Goal: Obtain resource: Obtain resource

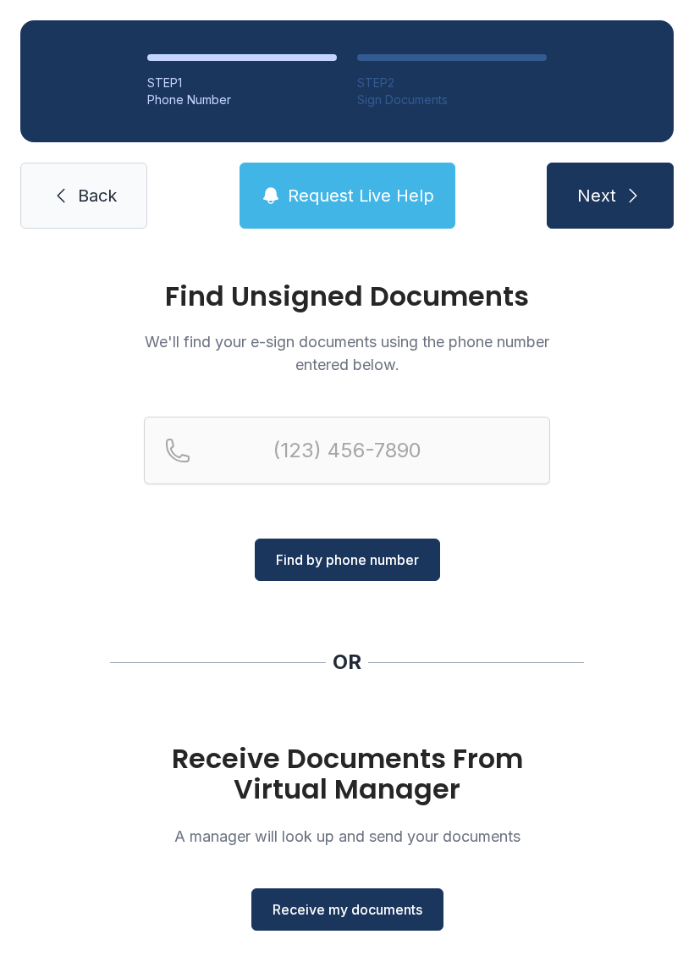
click at [387, 917] on span "Receive my documents" at bounding box center [348, 909] width 150 height 20
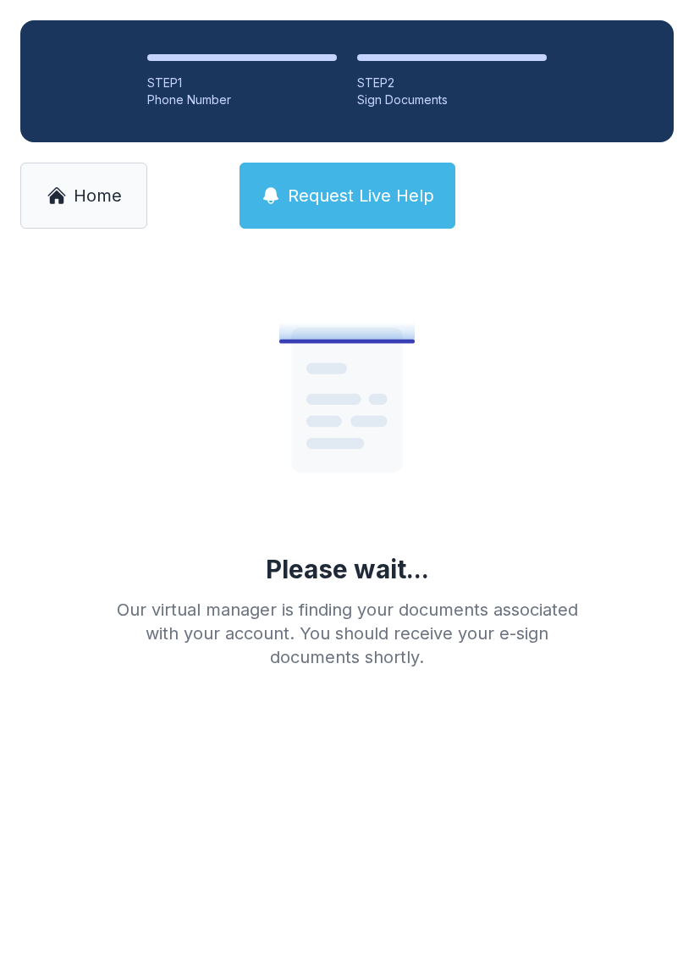
click at [118, 195] on span "Home" at bounding box center [98, 196] width 48 height 24
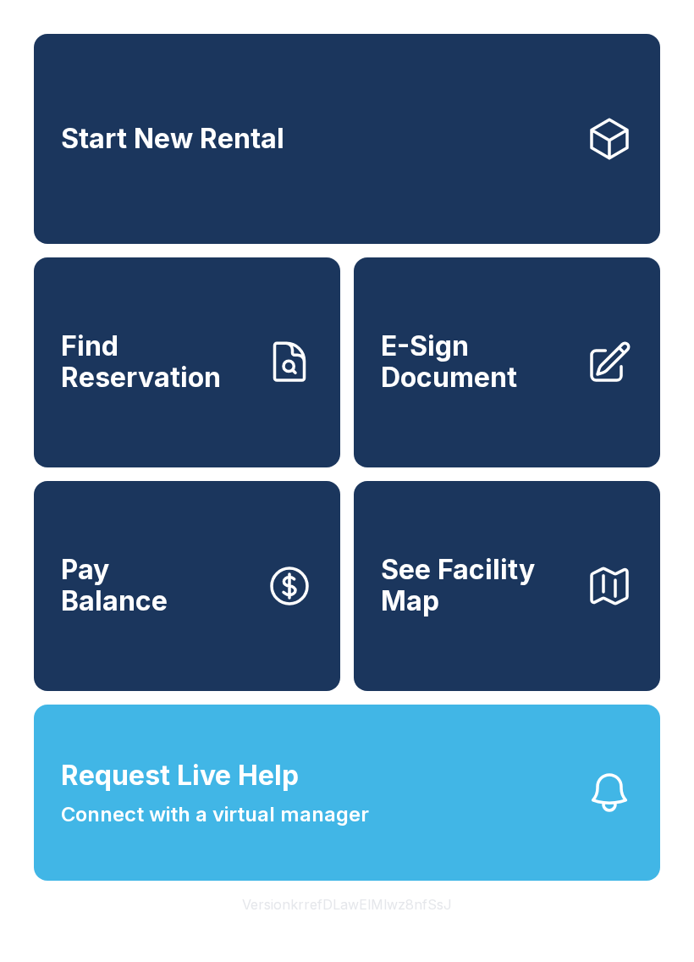
click at [513, 372] on span "E-Sign Document" at bounding box center [476, 362] width 191 height 62
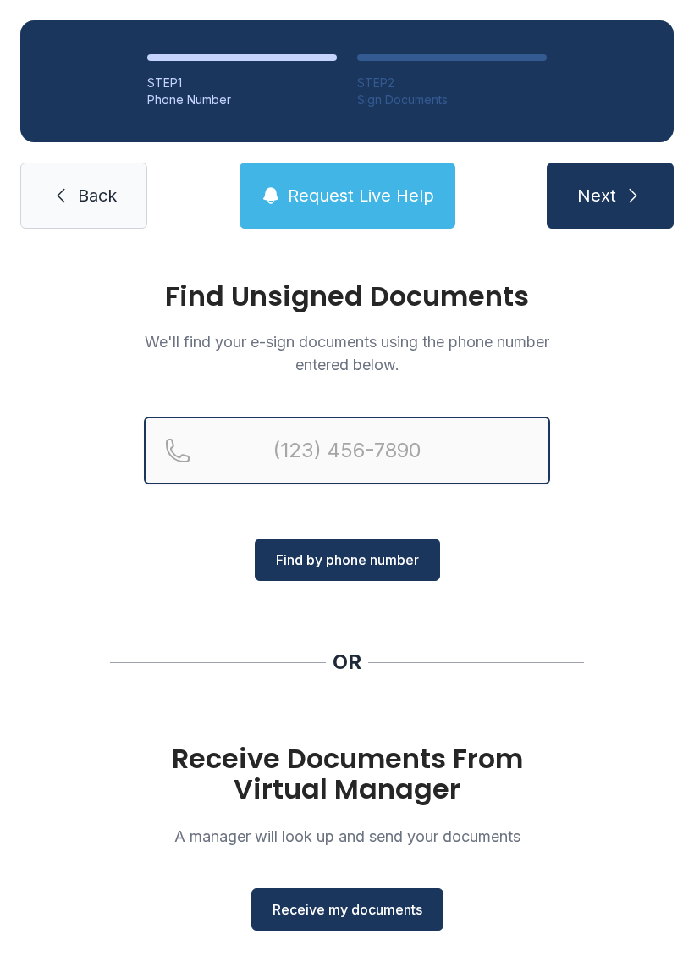
click at [420, 446] on input "Reservation phone number" at bounding box center [347, 451] width 406 height 68
type input "[PHONE_NUMBER]"
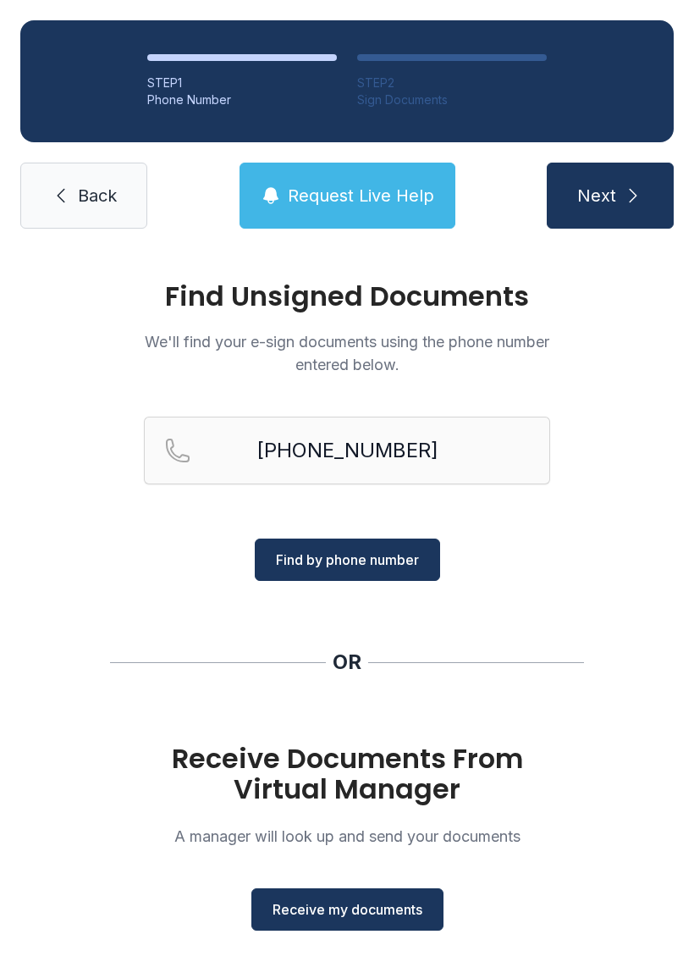
click at [390, 561] on span "Find by phone number" at bounding box center [347, 560] width 143 height 20
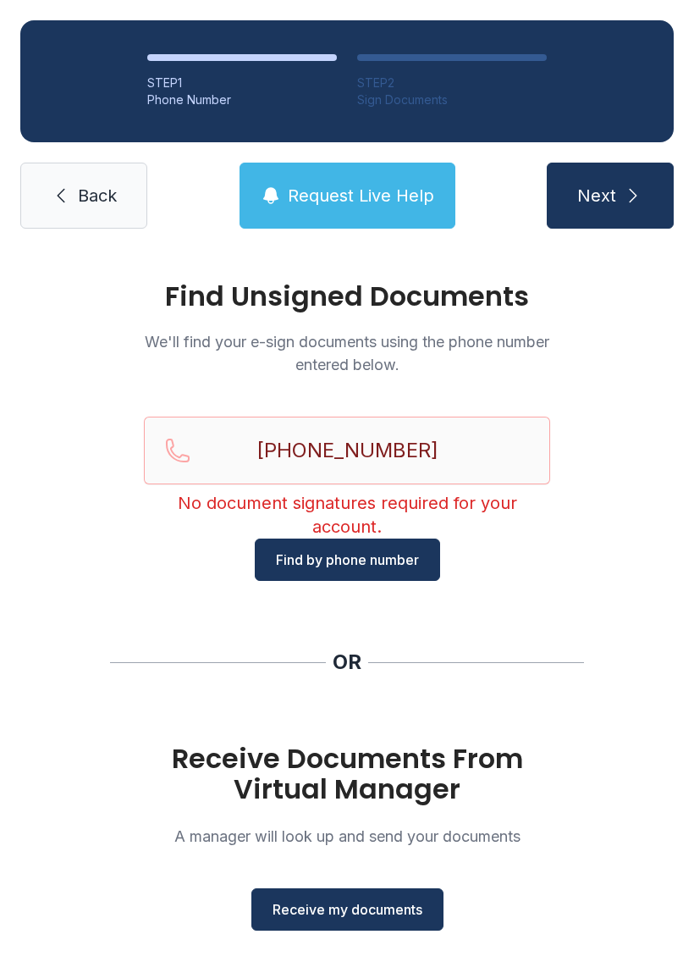
click at [407, 900] on span "Receive my documents" at bounding box center [348, 909] width 150 height 20
